Goal: Task Accomplishment & Management: Use online tool/utility

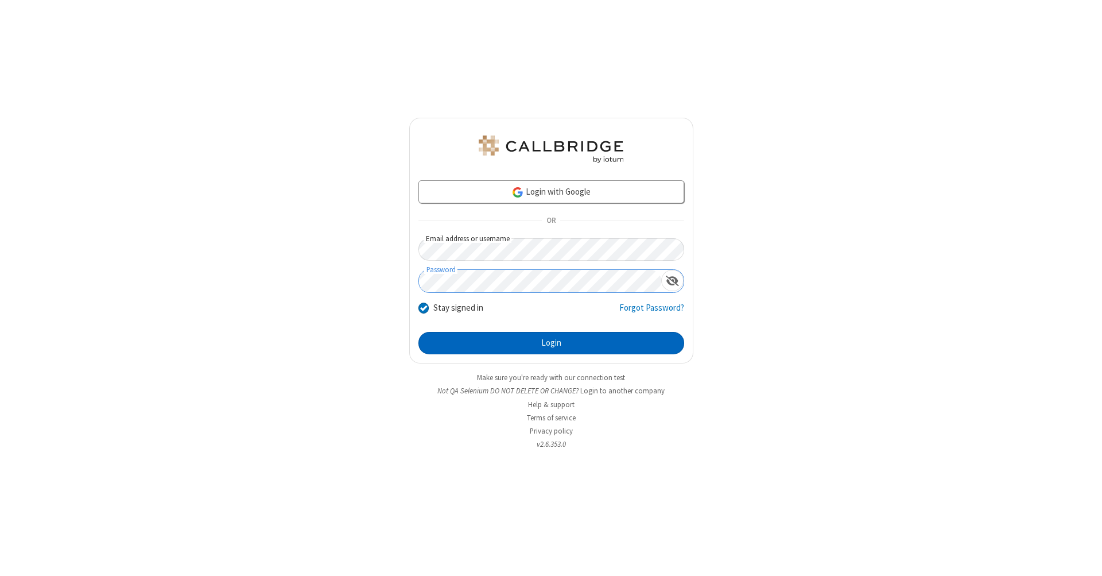
click at [551, 343] on button "Login" at bounding box center [551, 343] width 266 height 23
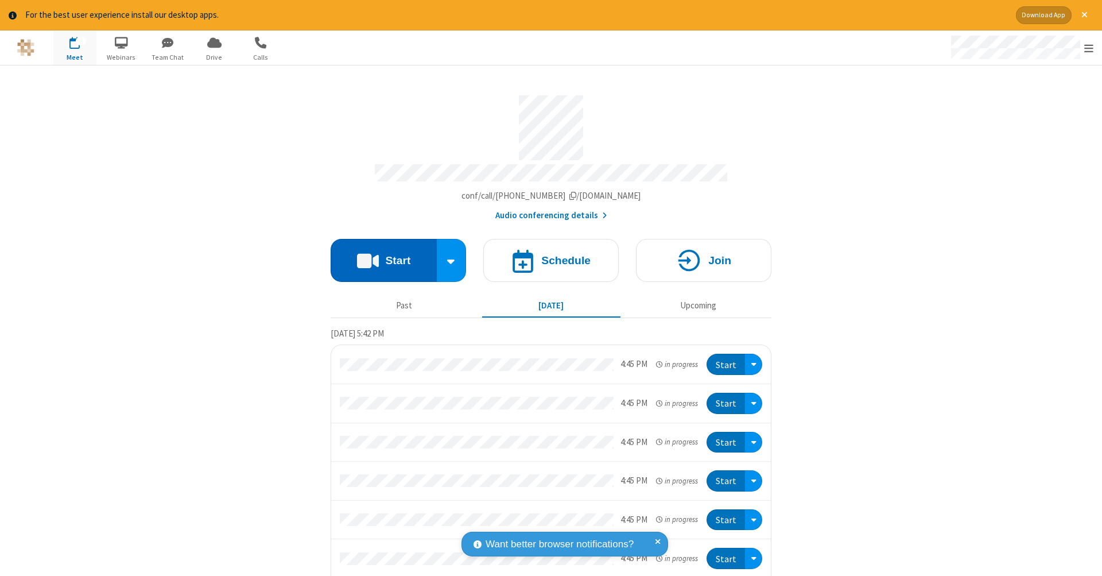
click at [379, 254] on button "Start" at bounding box center [384, 260] width 106 height 43
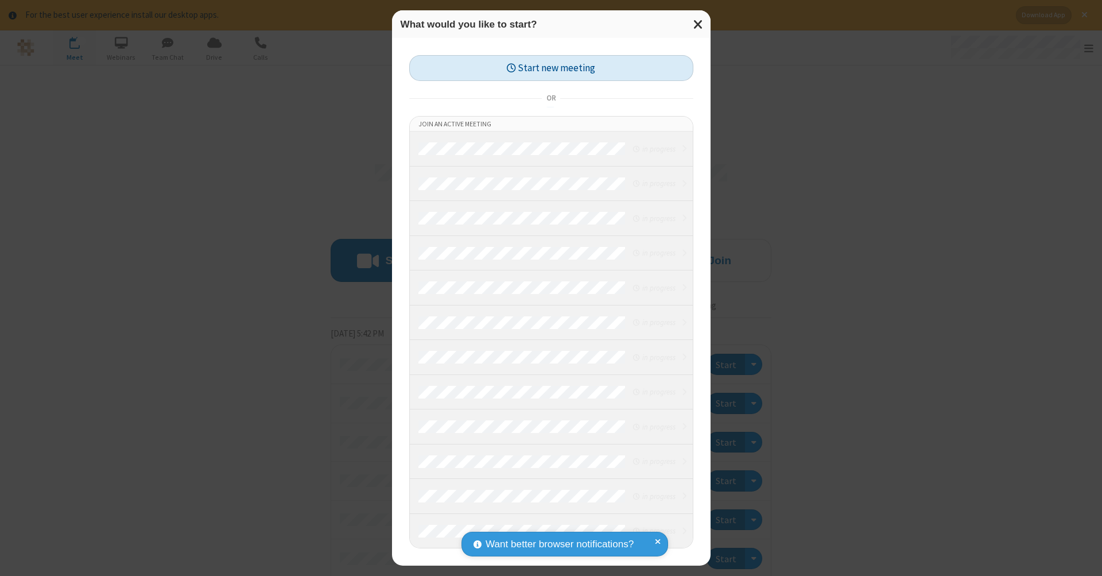
click at [551, 68] on button "Start new meeting" at bounding box center [551, 68] width 284 height 26
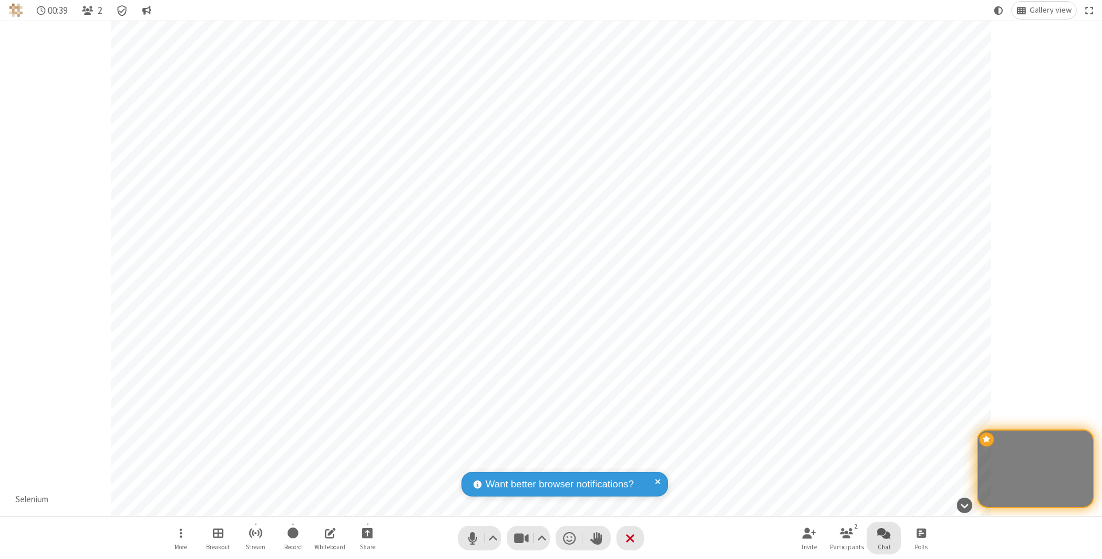
click at [883, 533] on span "Open chat" at bounding box center [884, 533] width 14 height 14
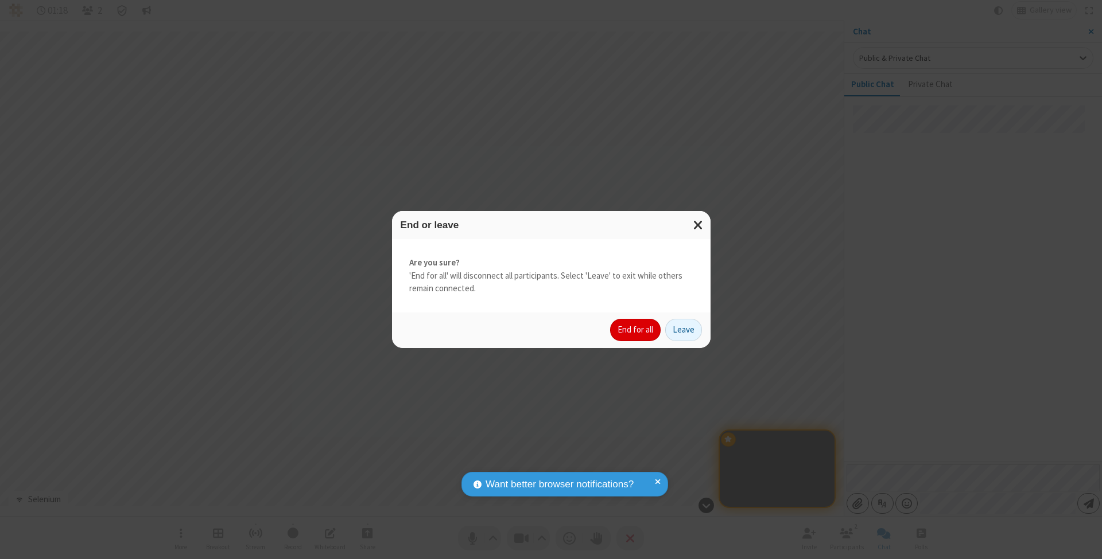
click at [636, 329] on button "End for all" at bounding box center [635, 330] width 50 height 23
